Goal: Task Accomplishment & Management: Manage account settings

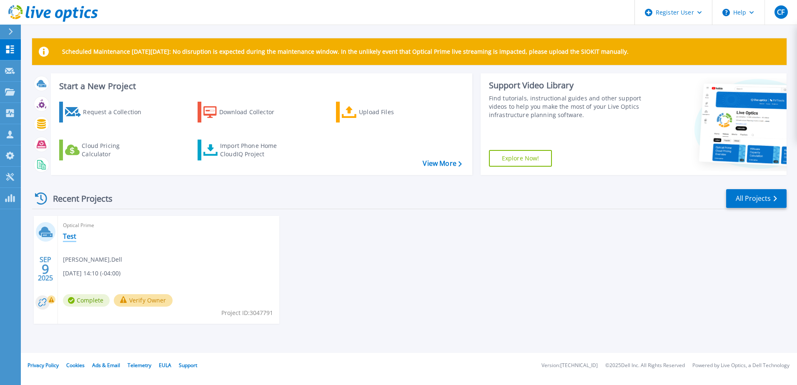
click at [71, 236] on link "Test" at bounding box center [69, 236] width 13 height 8
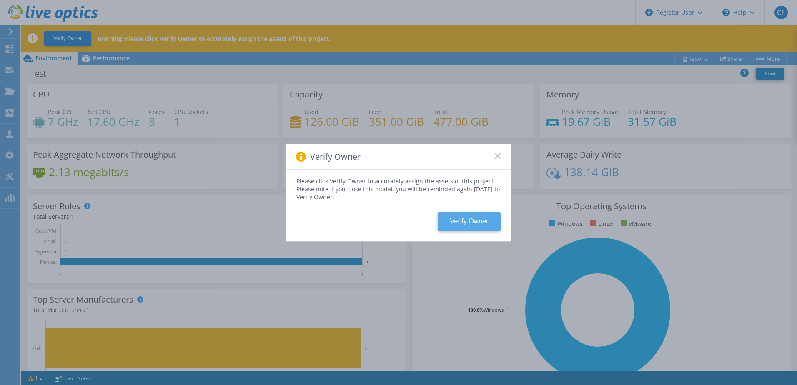
click at [461, 217] on button "Verify Owner" at bounding box center [469, 221] width 63 height 19
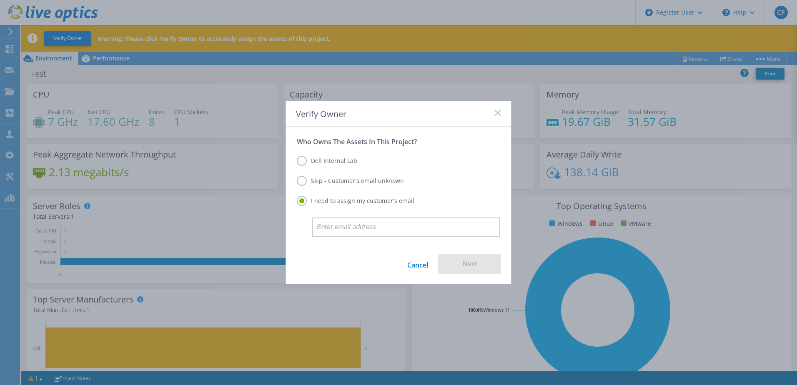
click at [317, 162] on label "Dell Internal Lab" at bounding box center [327, 161] width 60 height 10
click at [0, 0] on input "Dell Internal Lab" at bounding box center [0, 0] width 0 height 0
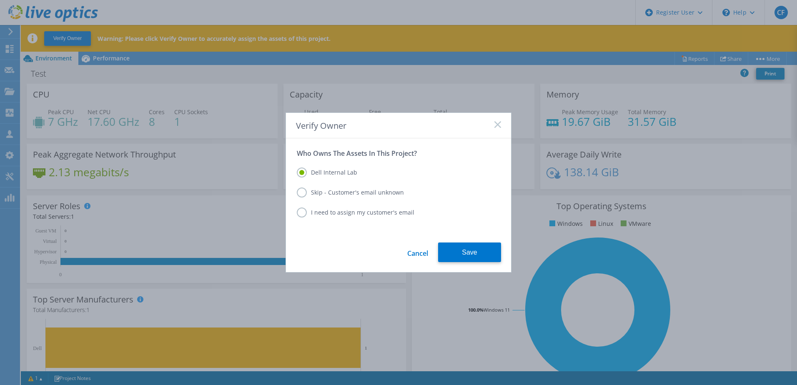
click at [355, 192] on label "Skip - Customer's email unknown" at bounding box center [350, 193] width 107 height 10
click at [0, 0] on input "Skip - Customer's email unknown" at bounding box center [0, 0] width 0 height 0
click at [462, 253] on button "Next" at bounding box center [469, 253] width 63 height 20
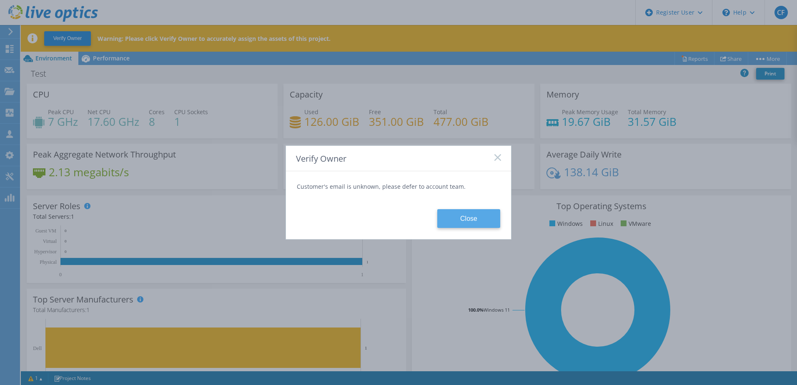
click at [460, 221] on button "Close" at bounding box center [468, 218] width 63 height 19
